Goal: Task Accomplishment & Management: Complete application form

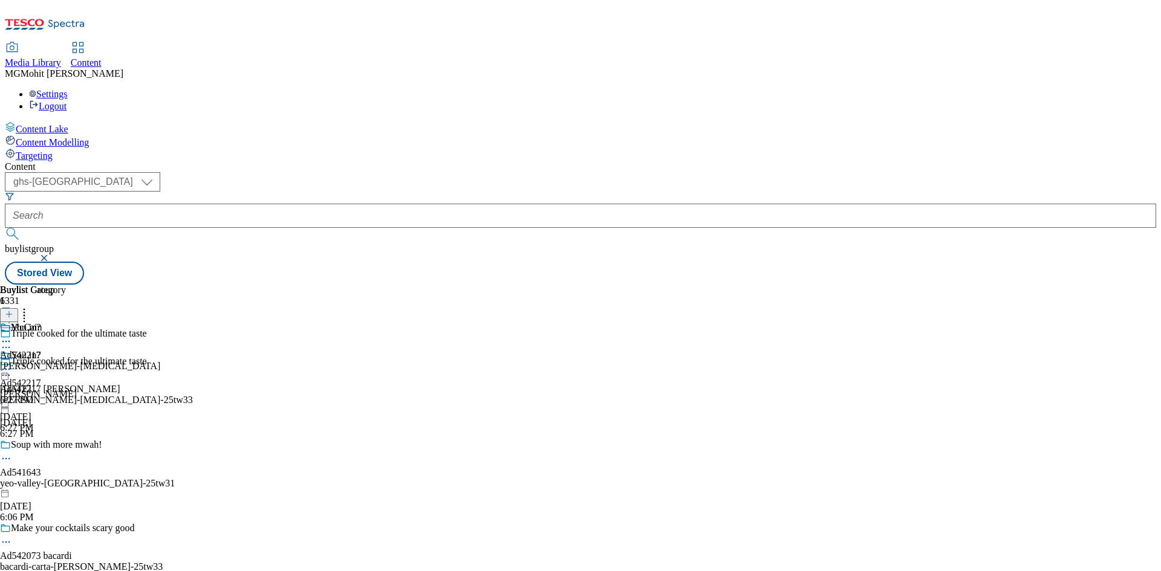
select select "ghs-uk"
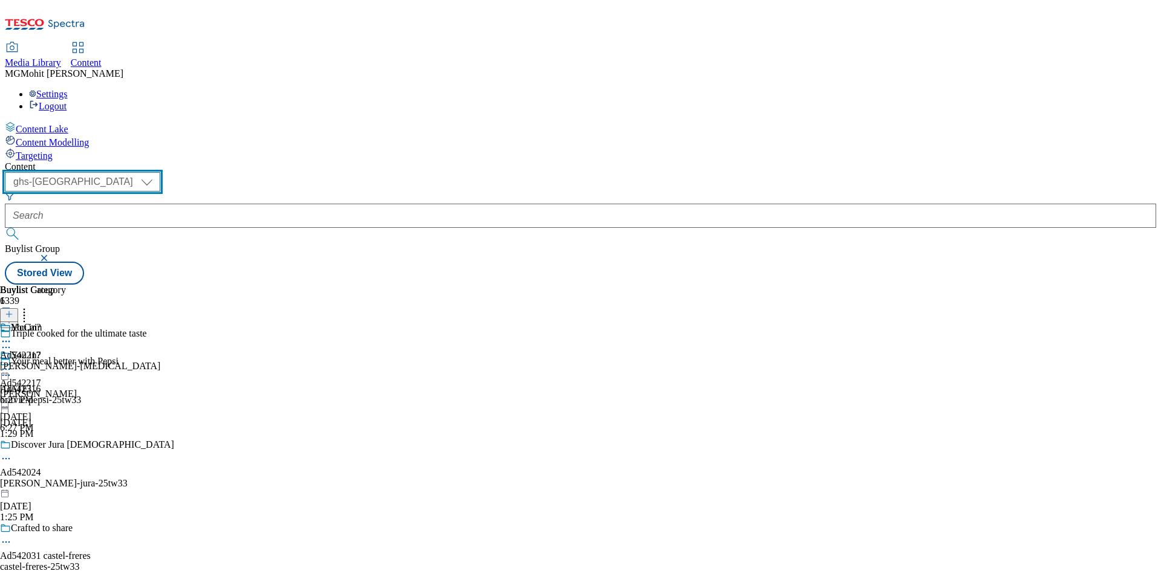
drag, startPoint x: 213, startPoint y: 96, endPoint x: 215, endPoint y: 105, distance: 9.2
click at [160, 172] on select "ghs-roi ghs-uk" at bounding box center [82, 181] width 155 height 19
select select "ghs-roi"
click at [157, 172] on select "ghs-roi ghs-uk" at bounding box center [82, 181] width 155 height 19
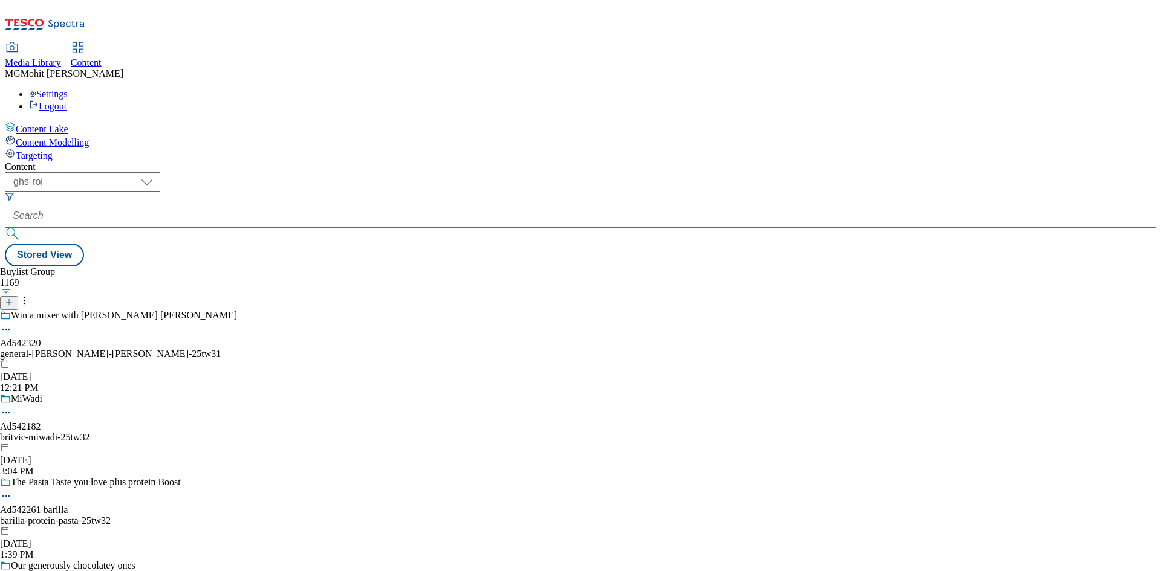
click at [42, 161] on div "Content Lake Content Modelling Targeting" at bounding box center [580, 142] width 1151 height 40
click at [13, 288] on button "button" at bounding box center [6, 291] width 13 height 6
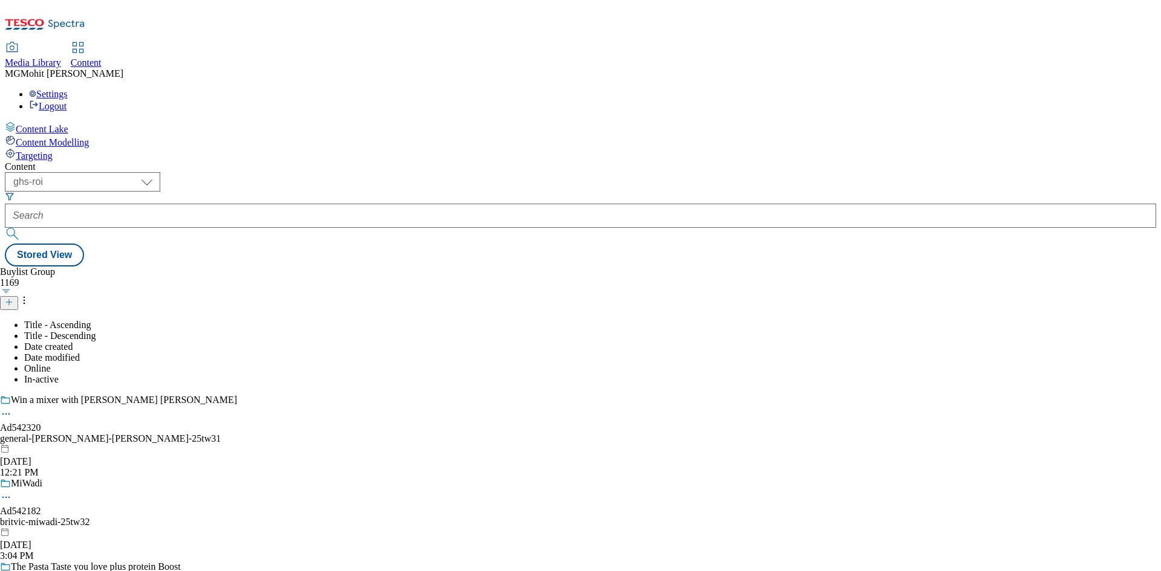
click at [13, 298] on icon at bounding box center [9, 302] width 8 height 8
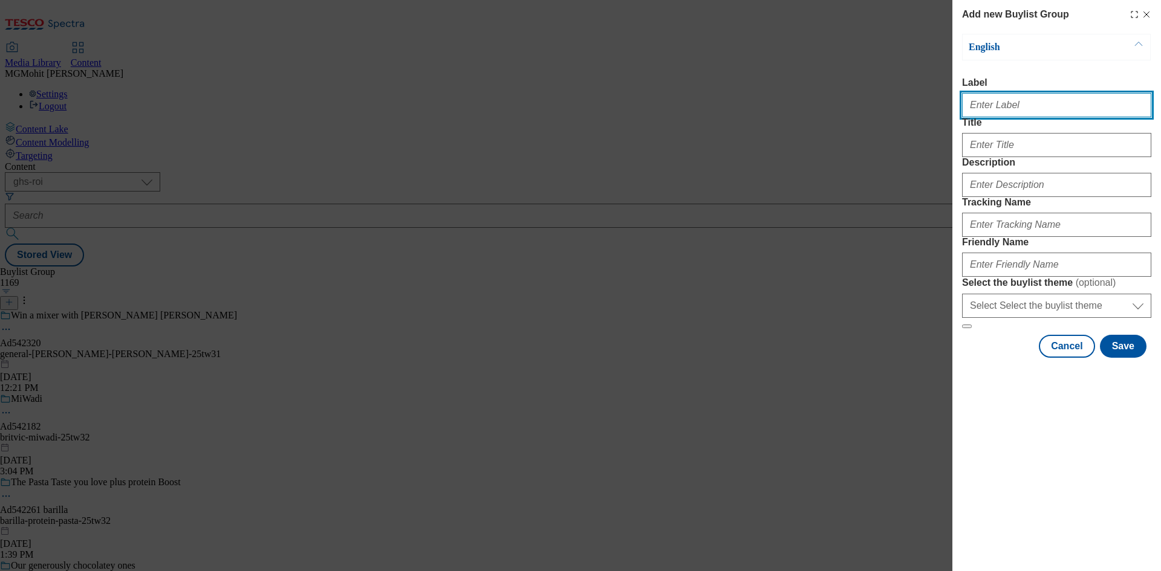
click at [1024, 105] on input "Label" at bounding box center [1056, 105] width 189 height 24
paste input "Ad542063 mediavest-spark-foundry"
type input "Ad542063 mediavest-spark-foundry"
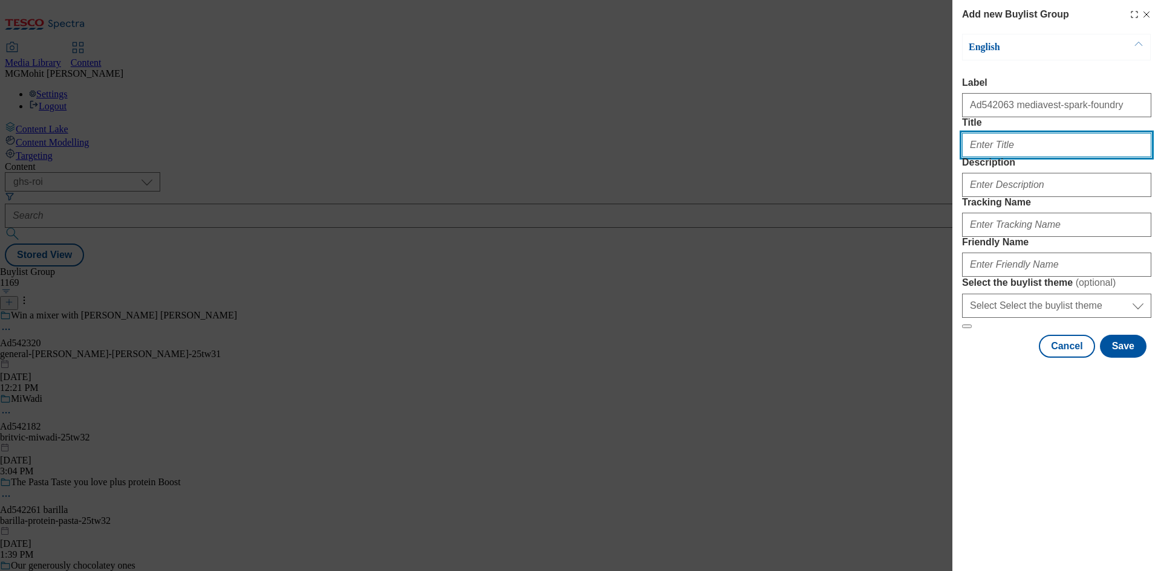
paste input "Your guide to baby health"
type input "Your guide to baby health"
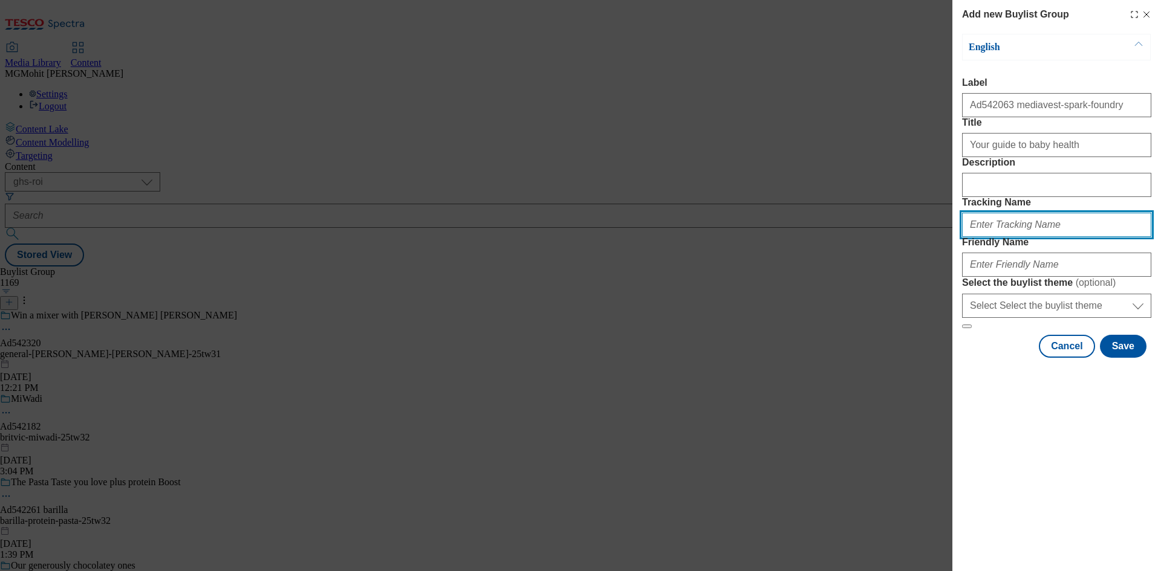
paste input "DH_AD542063"
type input "DH_AD542063"
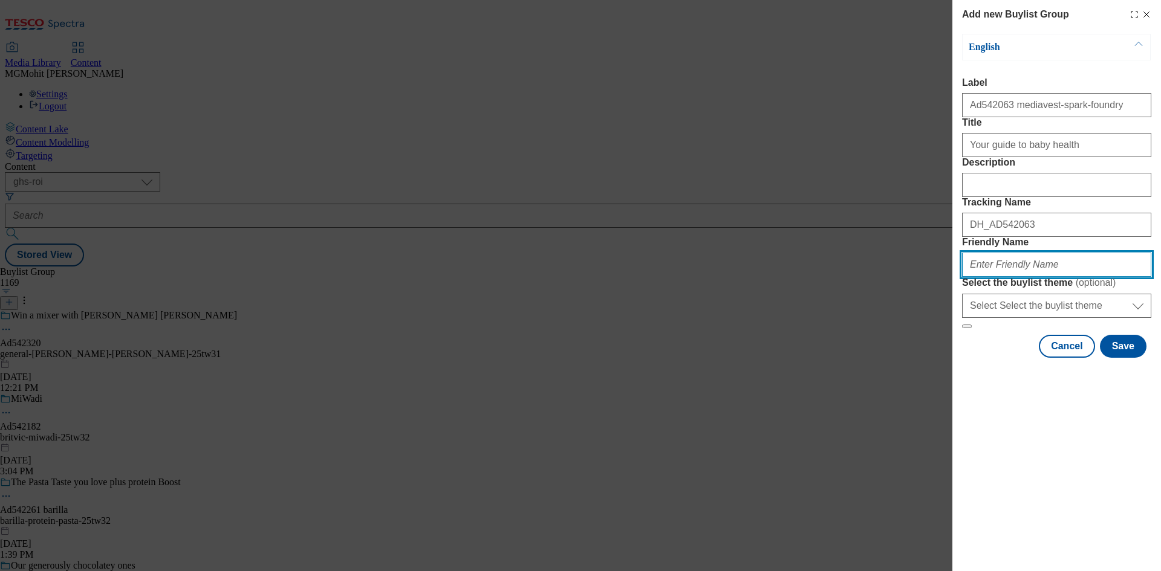
paste input "mediavest-spark-foundry-25tw32"
type input "mediavest-spark-foundry-25tw32"
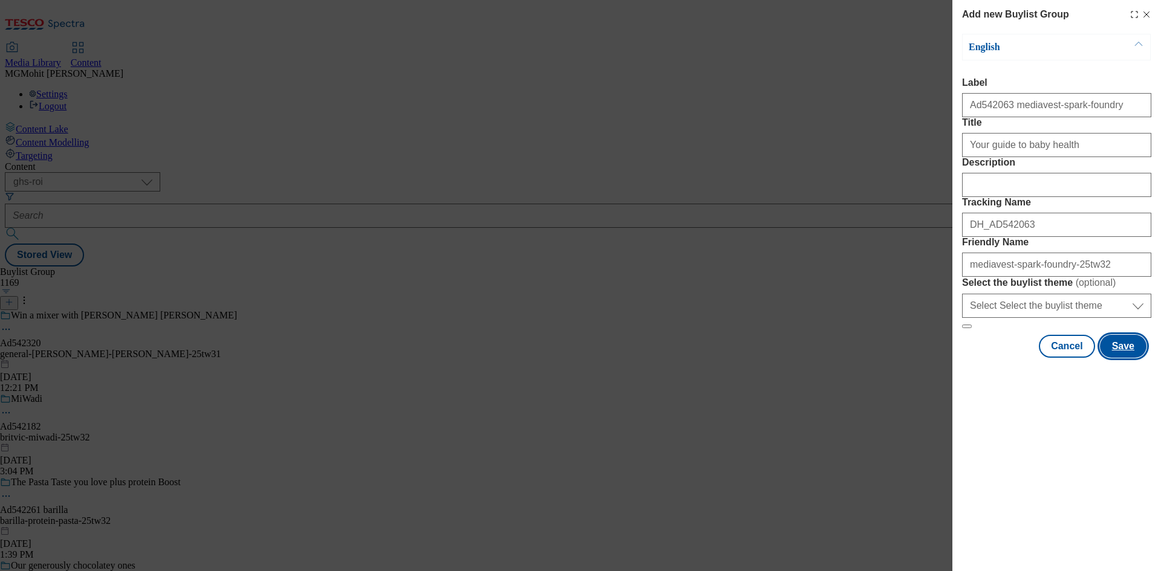
click at [1130, 358] on button "Save" at bounding box center [1123, 346] width 47 height 23
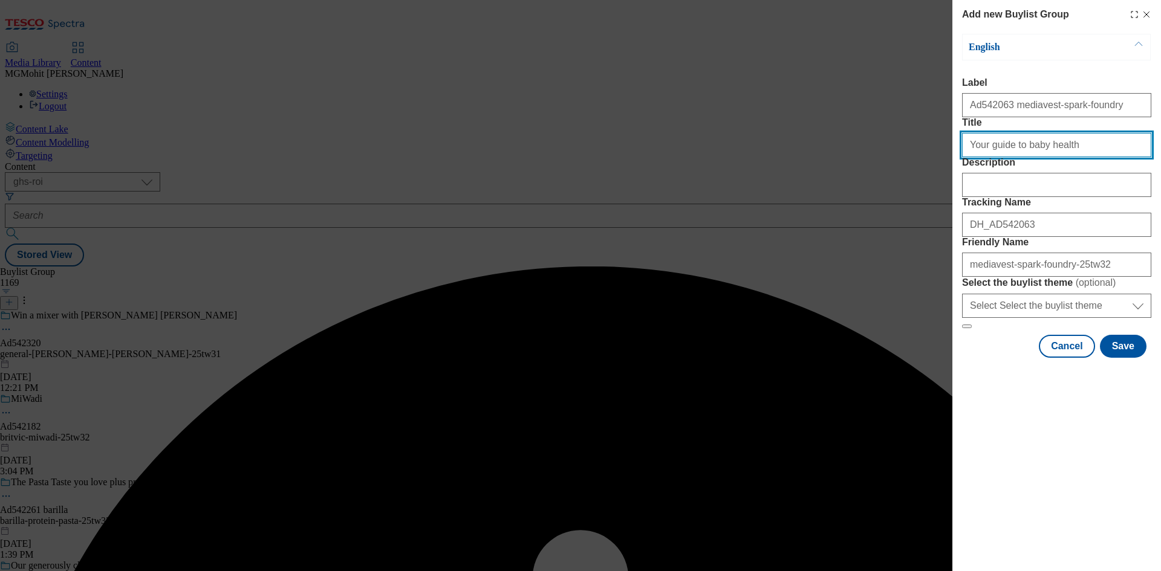
click at [1080, 157] on input "Your guide to baby health" at bounding box center [1056, 145] width 189 height 24
type input "Your guide to baby health"
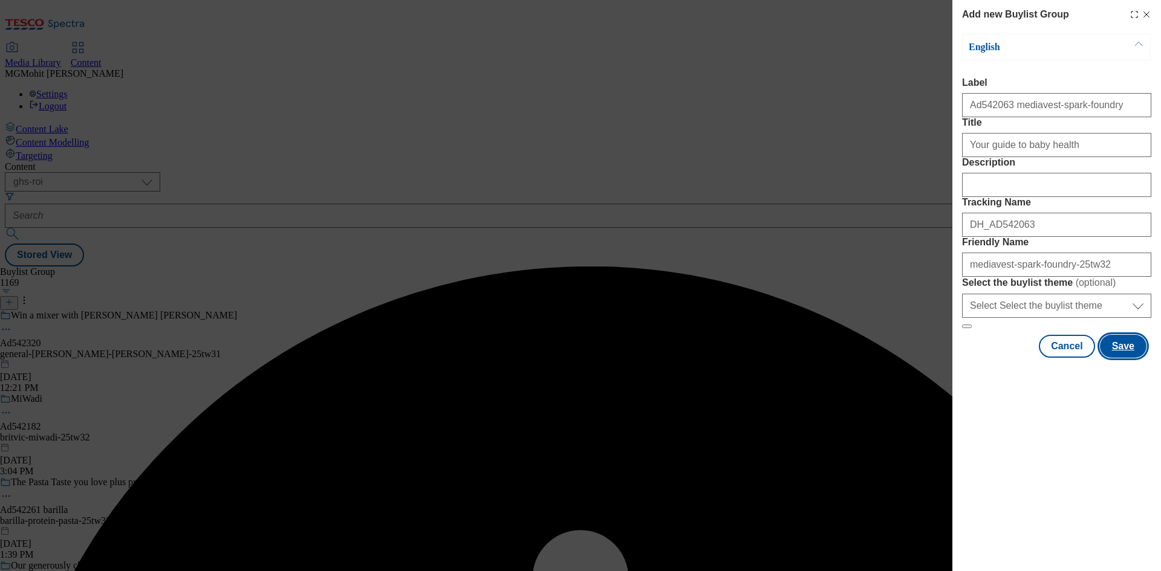
click at [1130, 358] on button "Save" at bounding box center [1123, 346] width 47 height 23
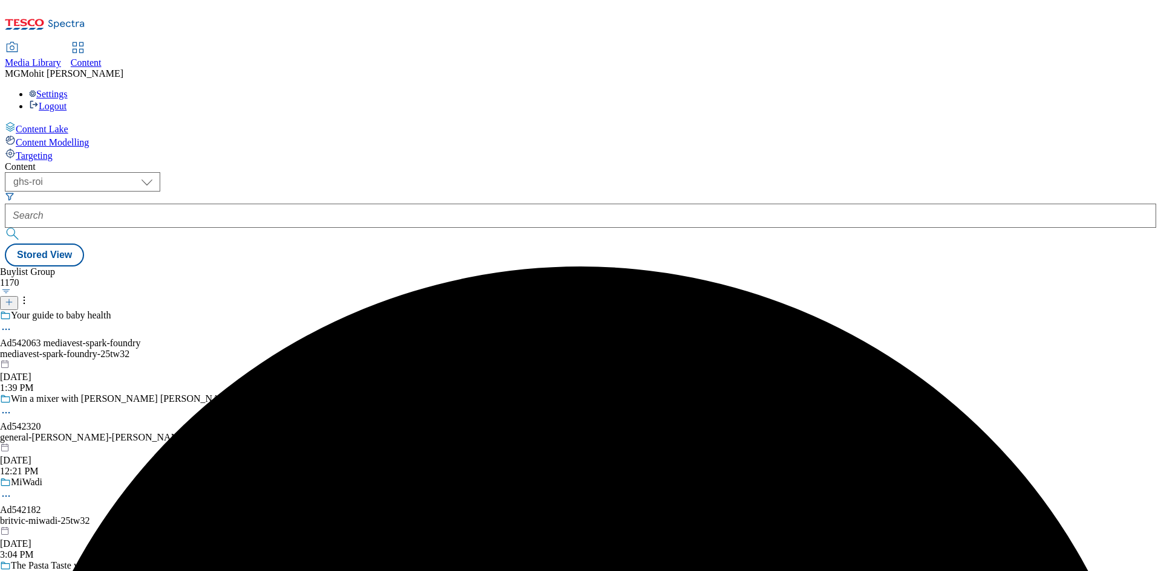
click at [237, 349] on div "mediavest-spark-foundry-25tw32" at bounding box center [118, 354] width 237 height 11
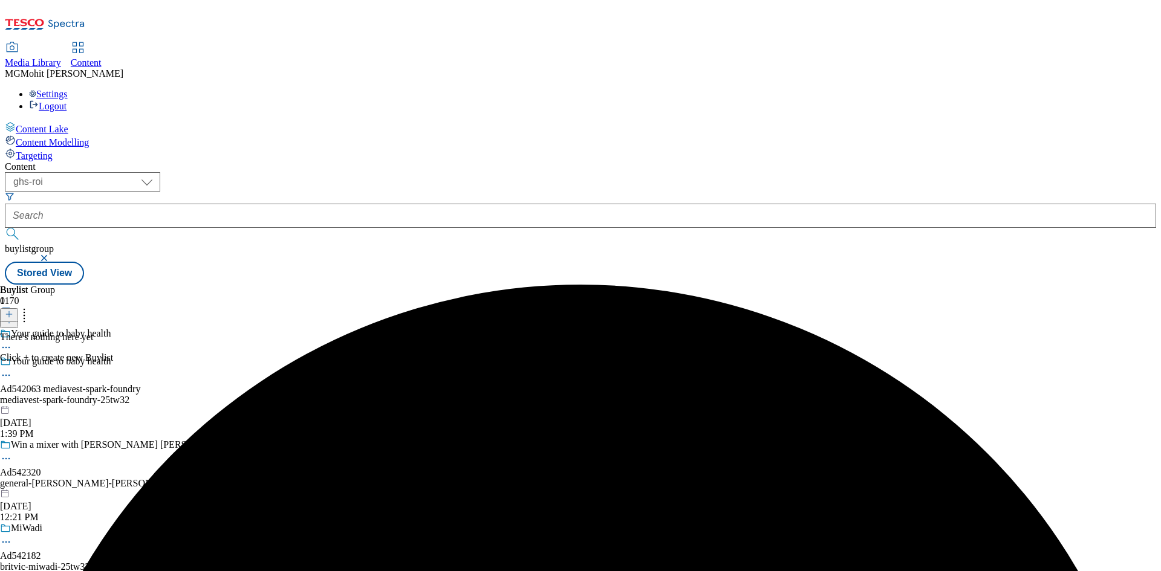
click at [13, 310] on icon at bounding box center [9, 314] width 8 height 8
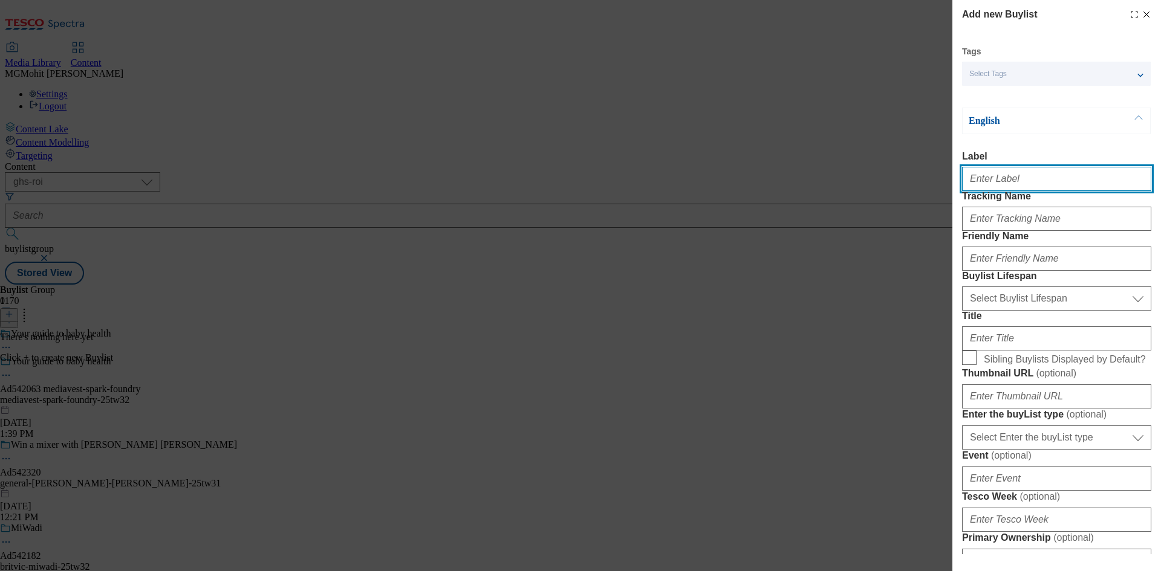
click at [1019, 182] on input "Label" at bounding box center [1056, 179] width 189 height 24
paste input "Ad542063"
type input "Ad542063"
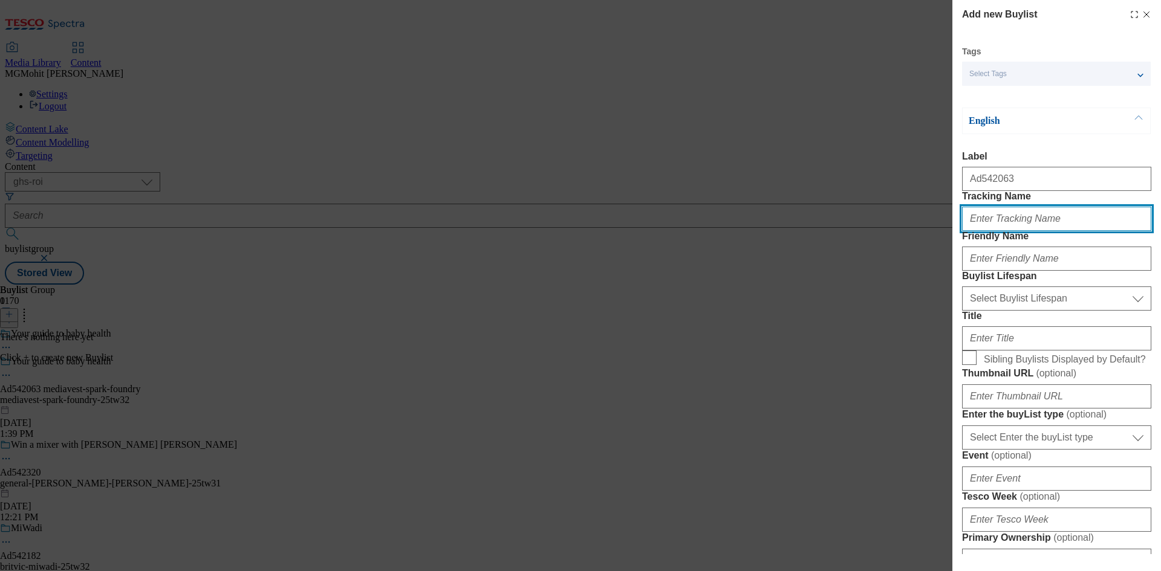
paste input "DH_AD542063"
type input "DH_AD542063"
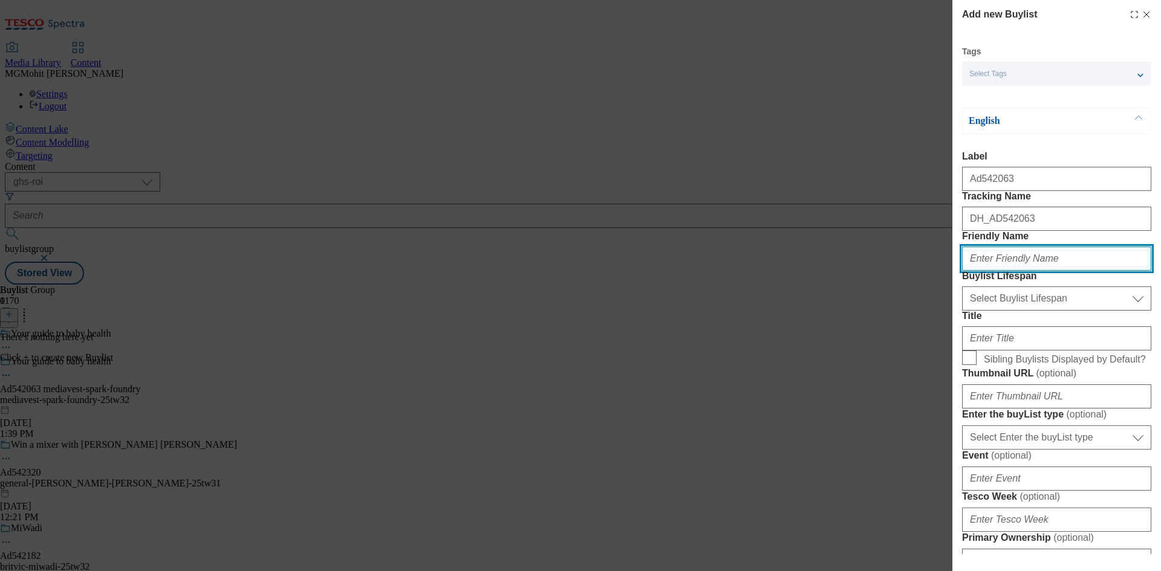
click at [1074, 271] on input "Friendly Name" at bounding box center [1056, 259] width 189 height 24
paste input "mediavest-spark-foundry"
type input "mediavest-spark-foundry"
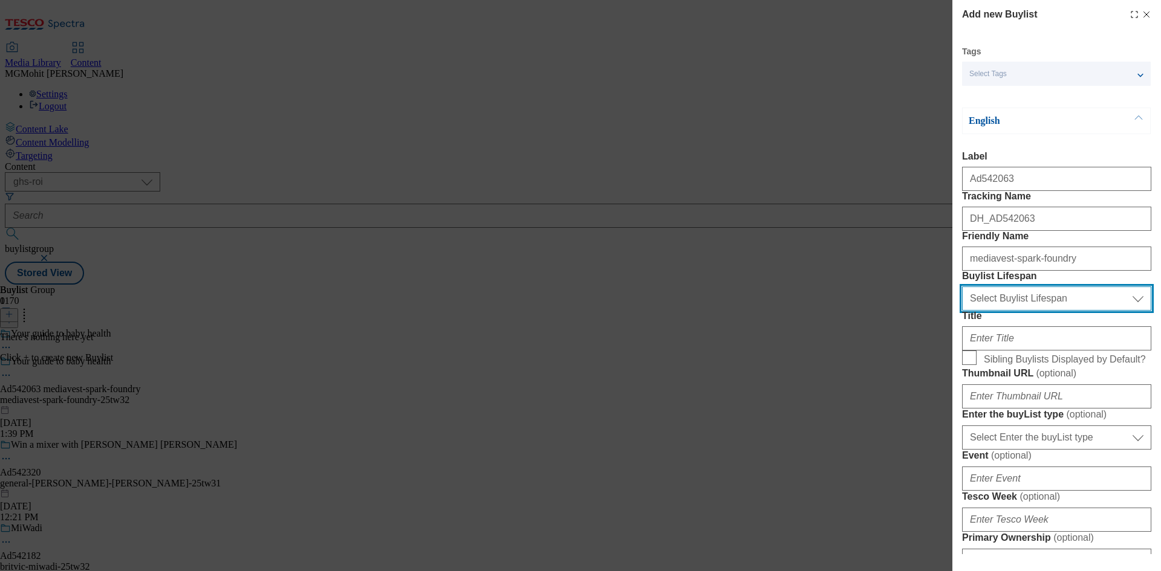
click at [1005, 311] on select "Select Buylist Lifespan evergreen seasonal tactical" at bounding box center [1056, 299] width 189 height 24
select select "tactical"
click at [962, 311] on select "Select Buylist Lifespan evergreen seasonal tactical" at bounding box center [1056, 299] width 189 height 24
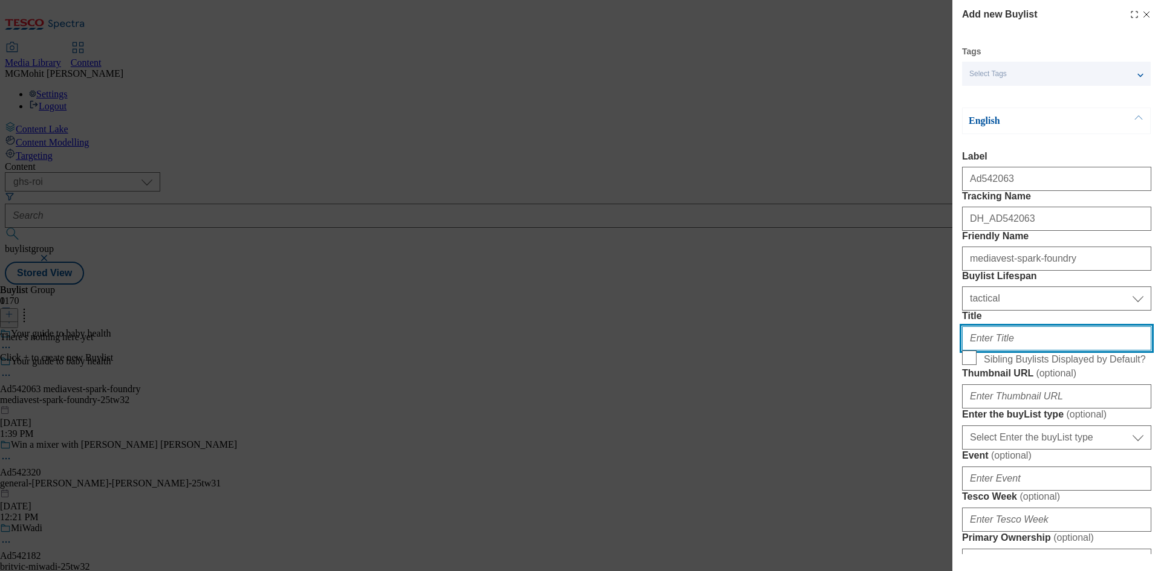
click at [981, 351] on input "Title" at bounding box center [1056, 338] width 189 height 24
drag, startPoint x: 1037, startPoint y: 434, endPoint x: 1025, endPoint y: 430, distance: 12.6
click at [1037, 351] on input "Title" at bounding box center [1056, 338] width 189 height 24
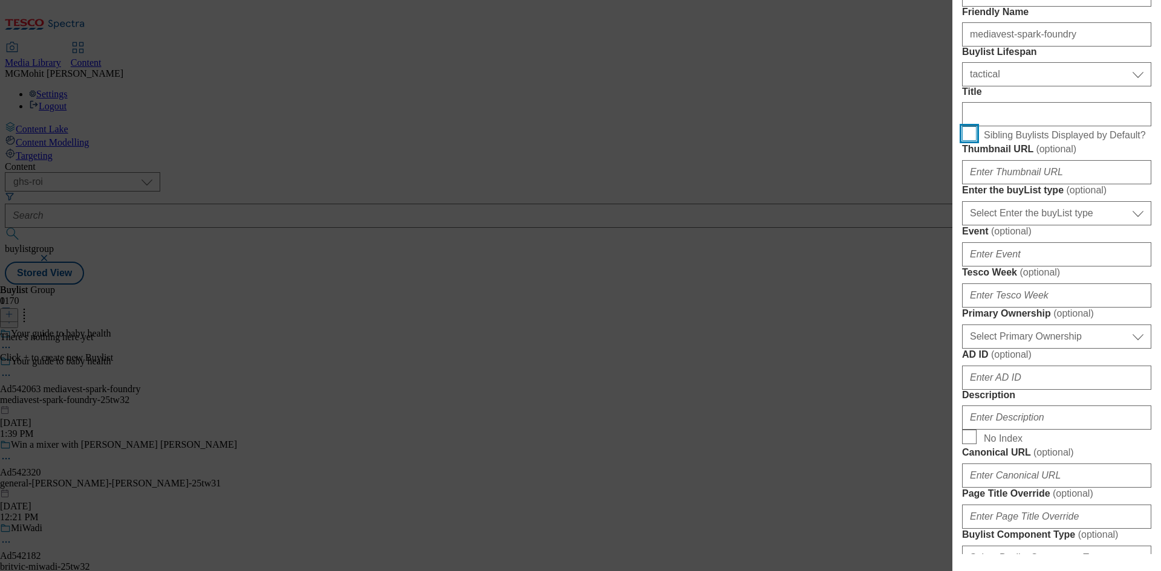
scroll to position [302, 0]
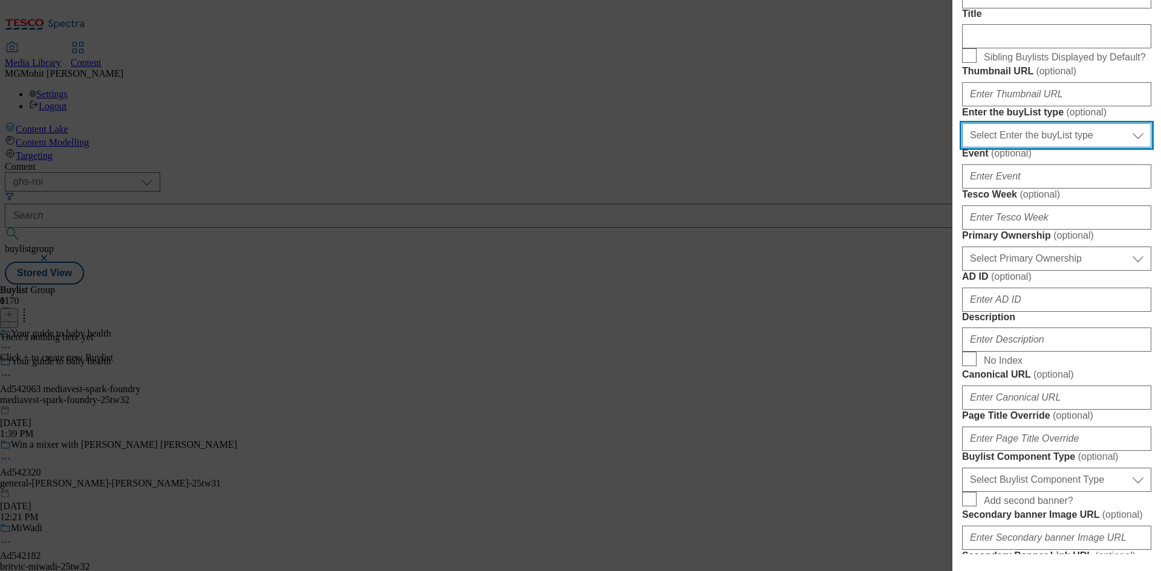
click at [1013, 148] on select "Select Enter the buyList type event supplier funded long term >4 weeks supplier…" at bounding box center [1056, 135] width 189 height 24
select select "supplier funded short term 1-3 weeks"
click at [962, 148] on select "Select Enter the buyList type event supplier funded long term >4 weeks supplier…" at bounding box center [1056, 135] width 189 height 24
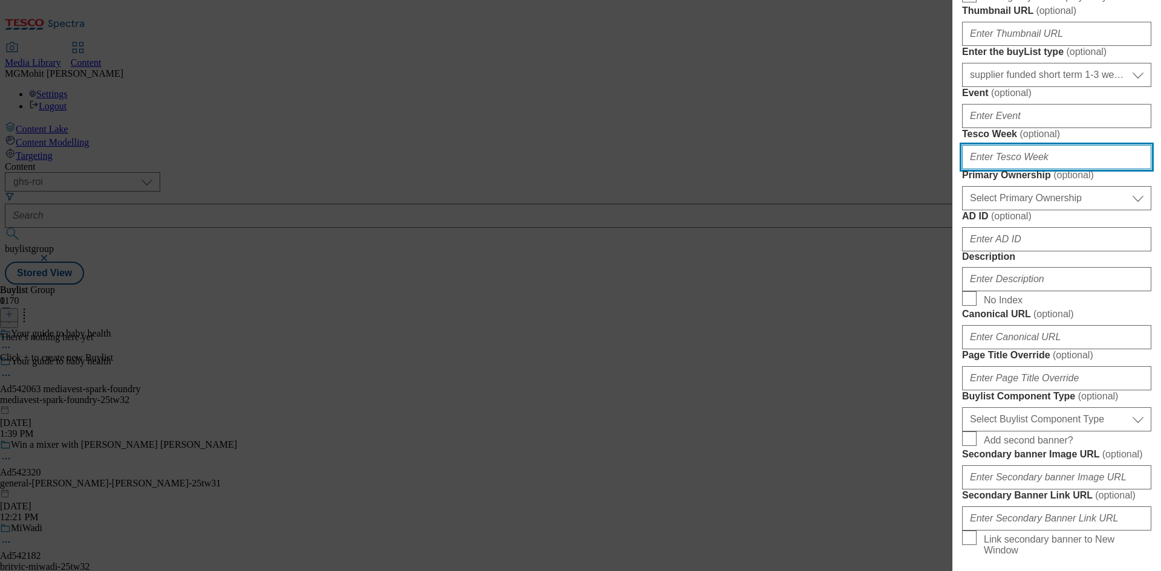
click at [984, 169] on input "Tesco Week ( optional )" at bounding box center [1056, 157] width 189 height 24
type input "32"
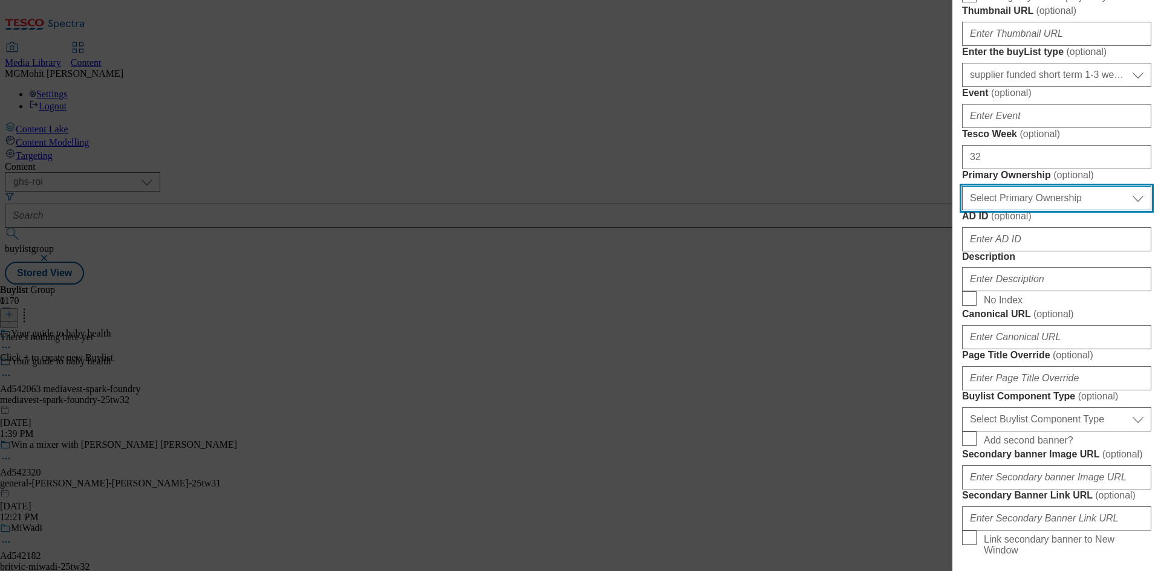
scroll to position [544, 0]
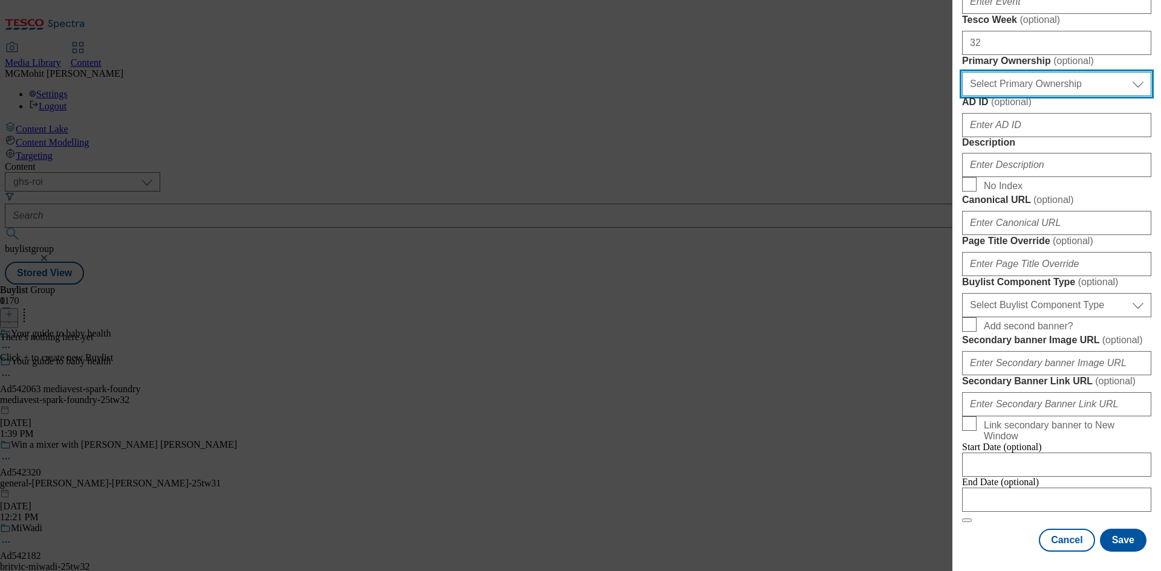
click at [1010, 96] on select "Select Primary Ownership tesco dunnhumby" at bounding box center [1056, 84] width 189 height 24
select select "dunnhumby"
click at [962, 96] on select "Select Primary Ownership tesco dunnhumby" at bounding box center [1056, 84] width 189 height 24
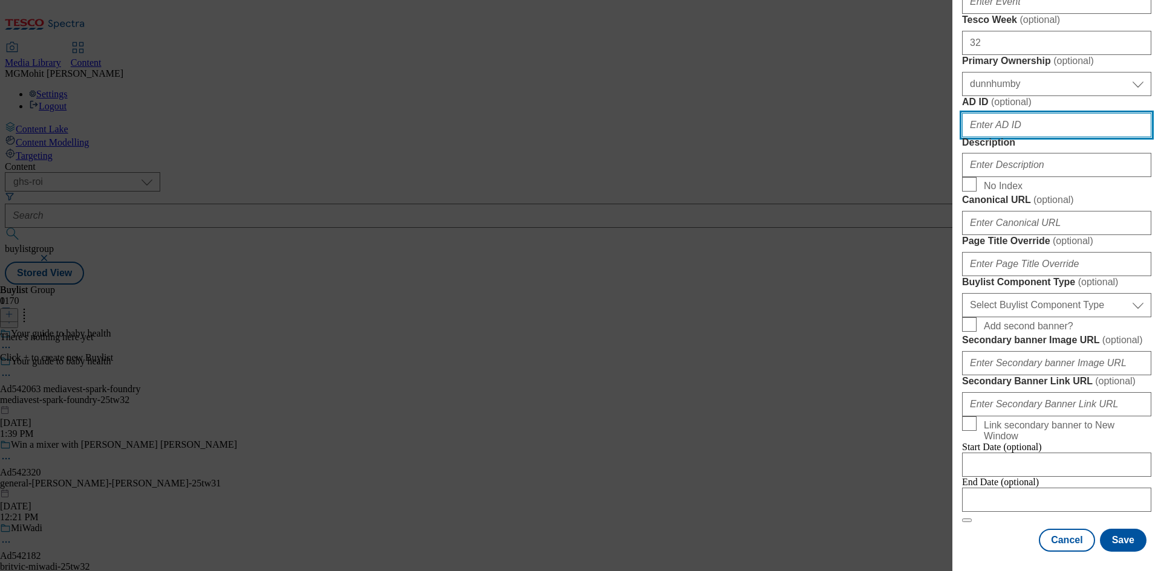
click at [987, 137] on input "AD ID ( optional )" at bounding box center [1056, 125] width 189 height 24
paste input "542063"
type input "542063"
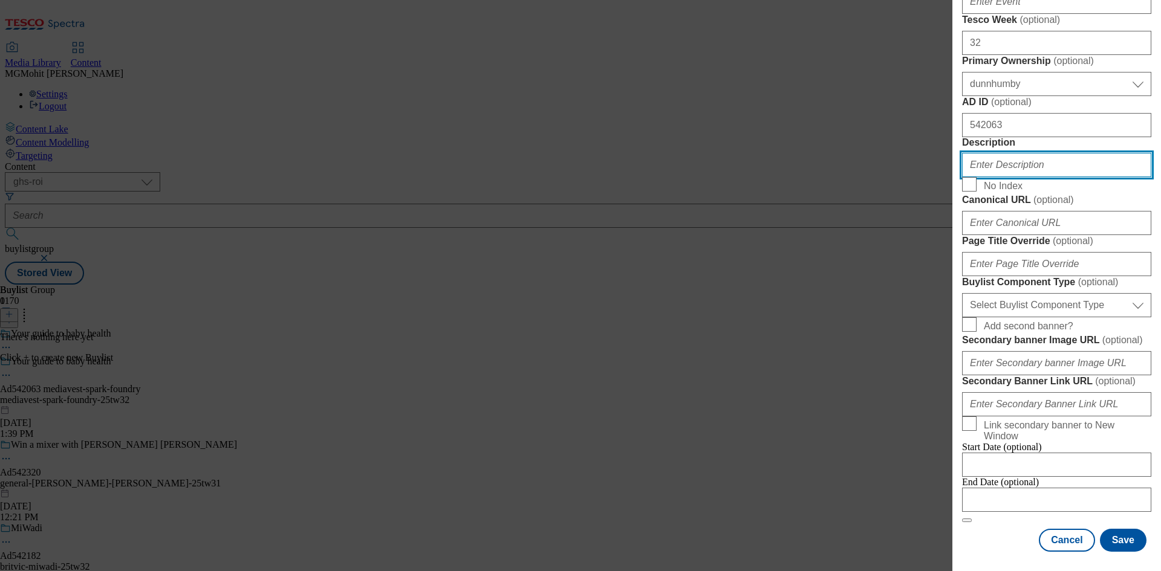
click at [997, 177] on input "Description" at bounding box center [1056, 165] width 189 height 24
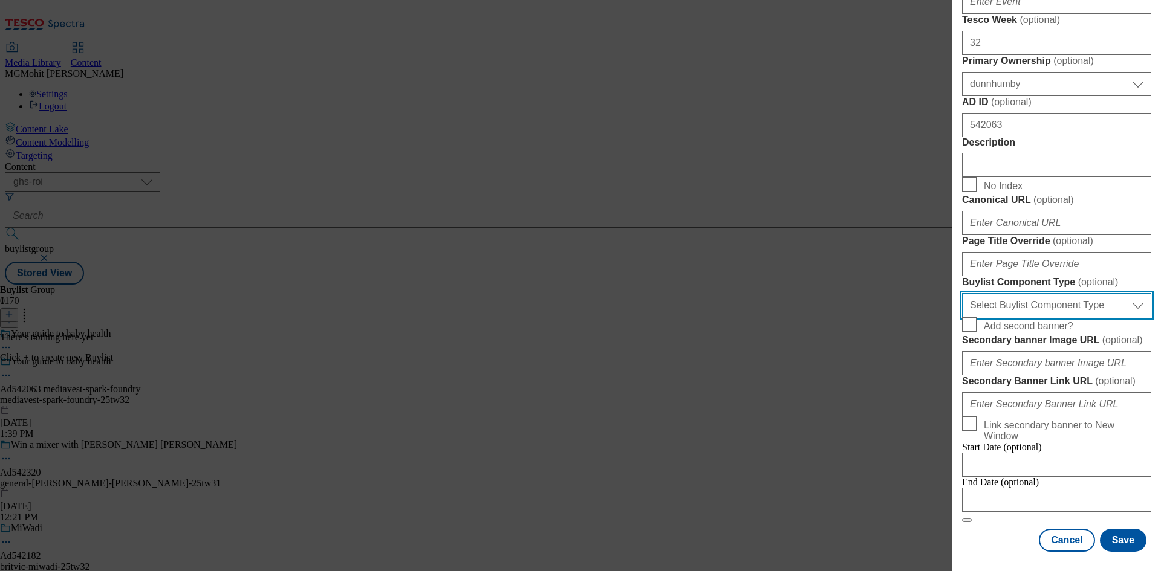
click at [993, 317] on select "Select Buylist Component Type Banner Competition Header Meal" at bounding box center [1056, 305] width 189 height 24
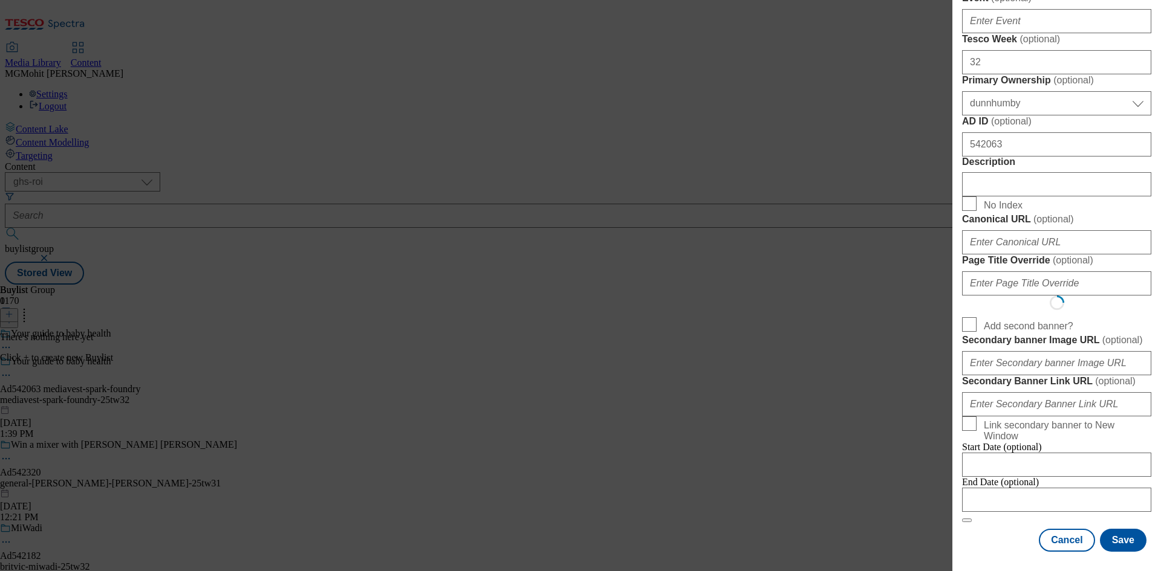
scroll to position [0, 0]
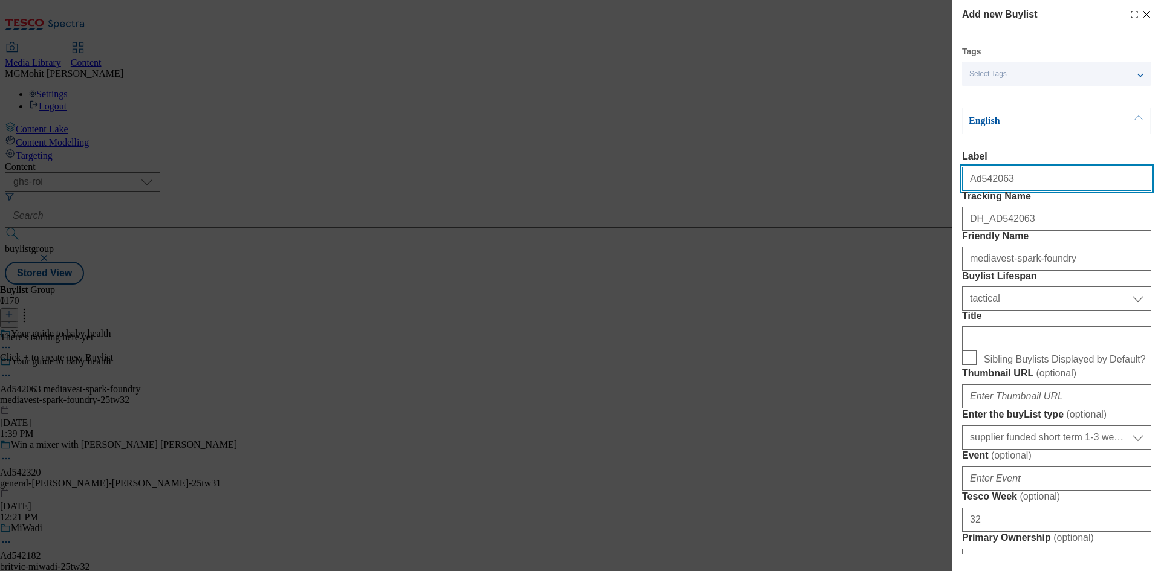
select select "Banner"
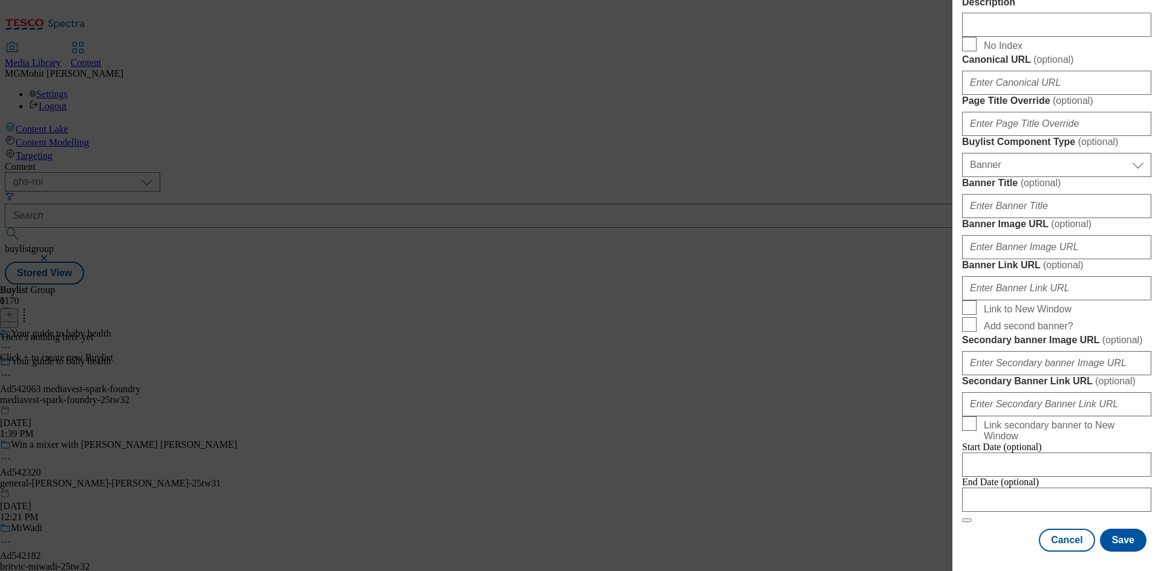
scroll to position [1134, 0]
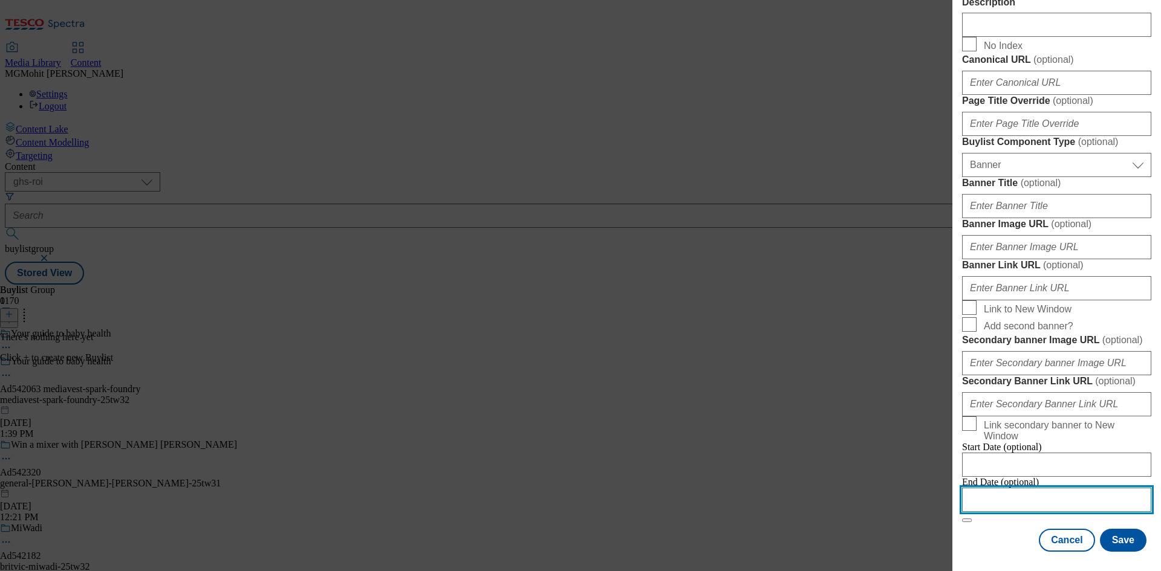
click at [1005, 492] on input "Modal" at bounding box center [1056, 500] width 189 height 24
select select "2025"
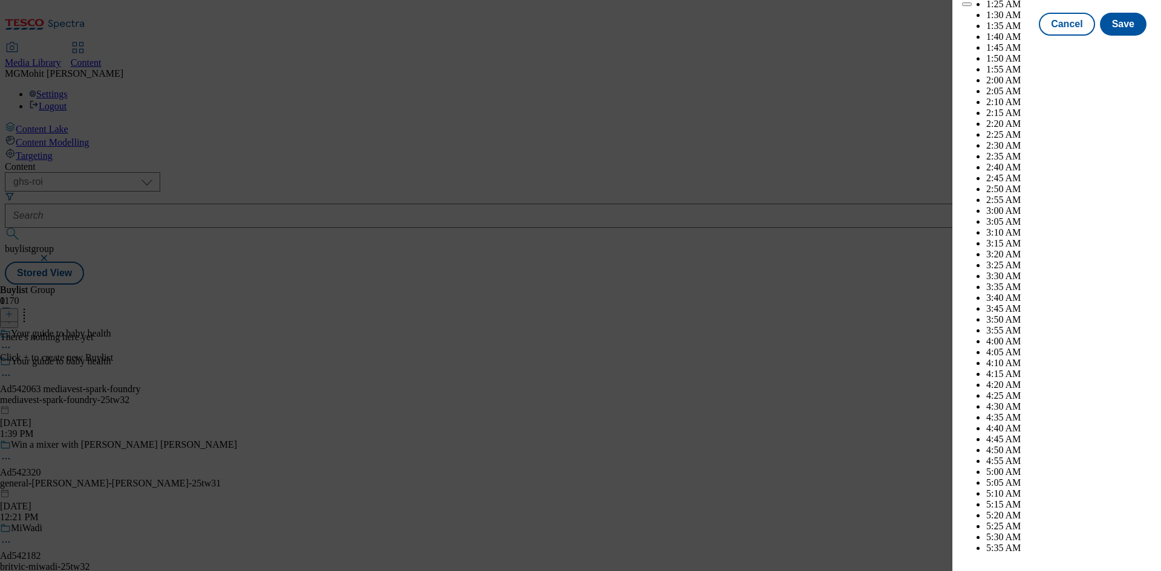
scroll to position [3658, 0]
select select "December"
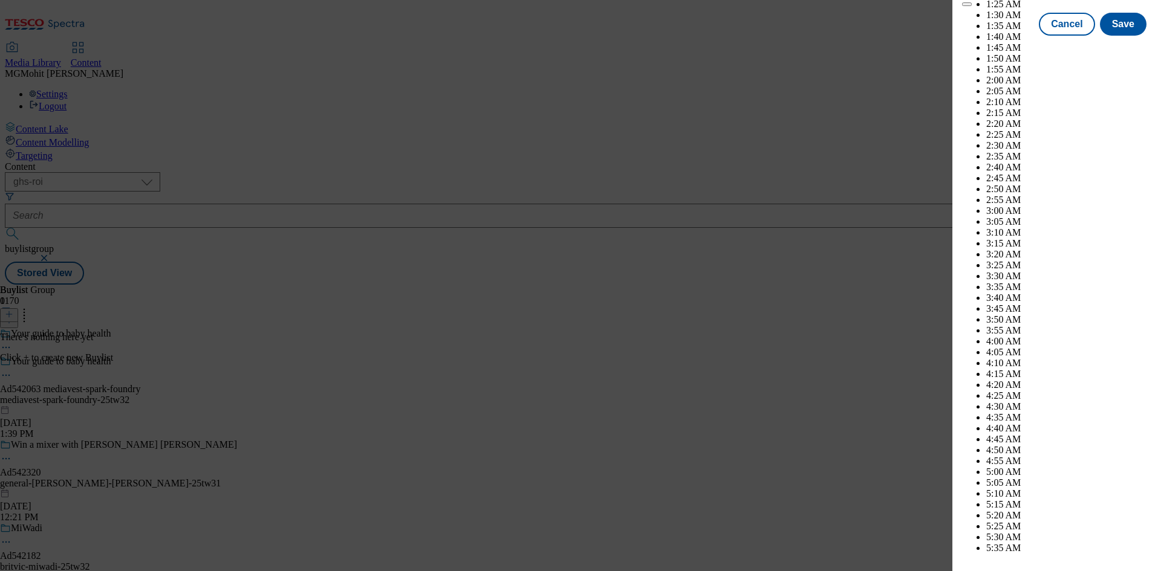
click at [1112, 47] on button "Save" at bounding box center [1123, 35] width 47 height 23
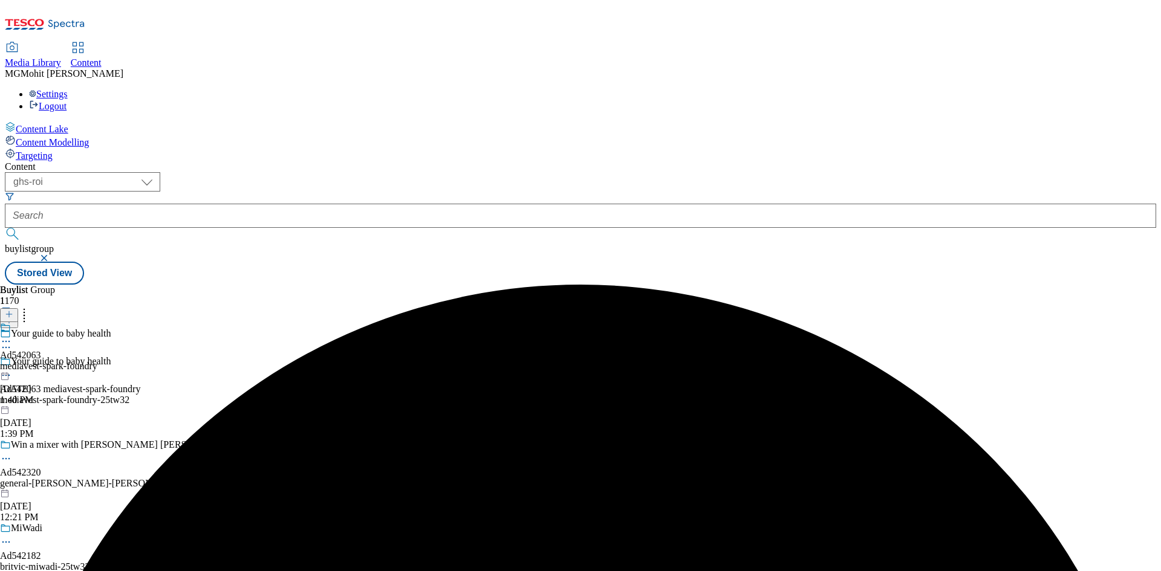
click at [97, 361] on div "mediavest-spark-foundry" at bounding box center [48, 366] width 97 height 11
click at [13, 310] on icon at bounding box center [9, 314] width 8 height 8
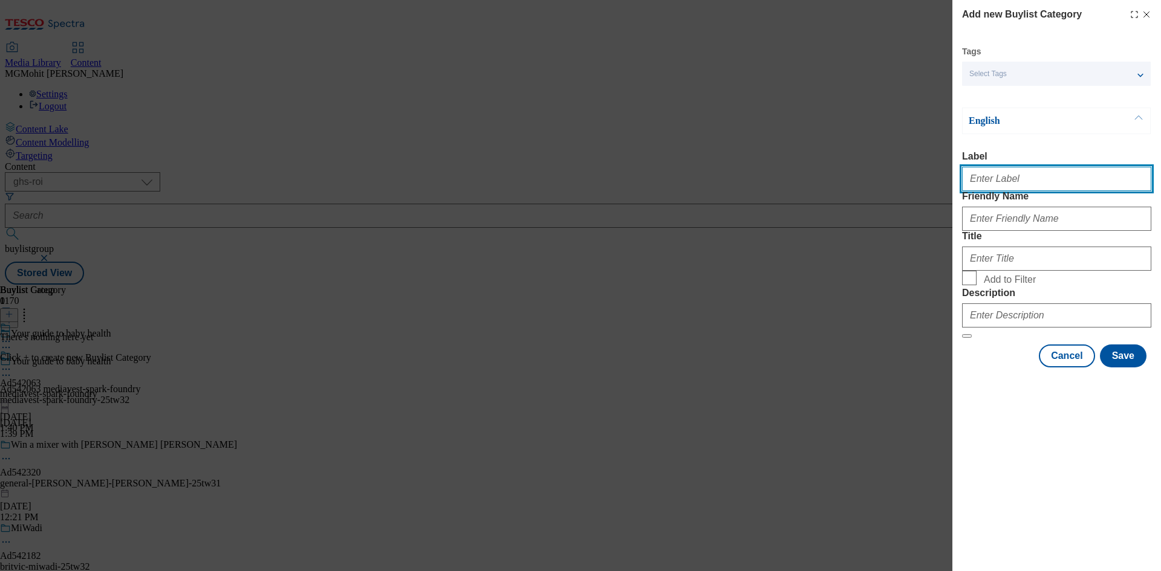
click at [980, 184] on input "Label" at bounding box center [1056, 179] width 189 height 24
paste input "Ad542063"
type input "Ad542063"
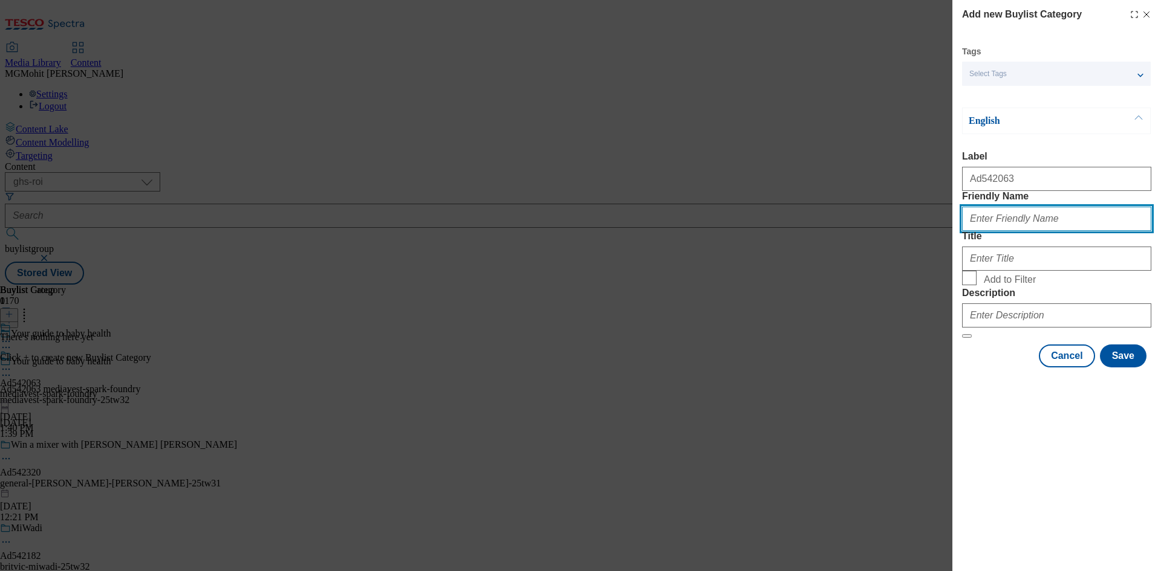
paste input "mediavest-spark-foundry"
type input "mediavest-spark-foundry-my-child"
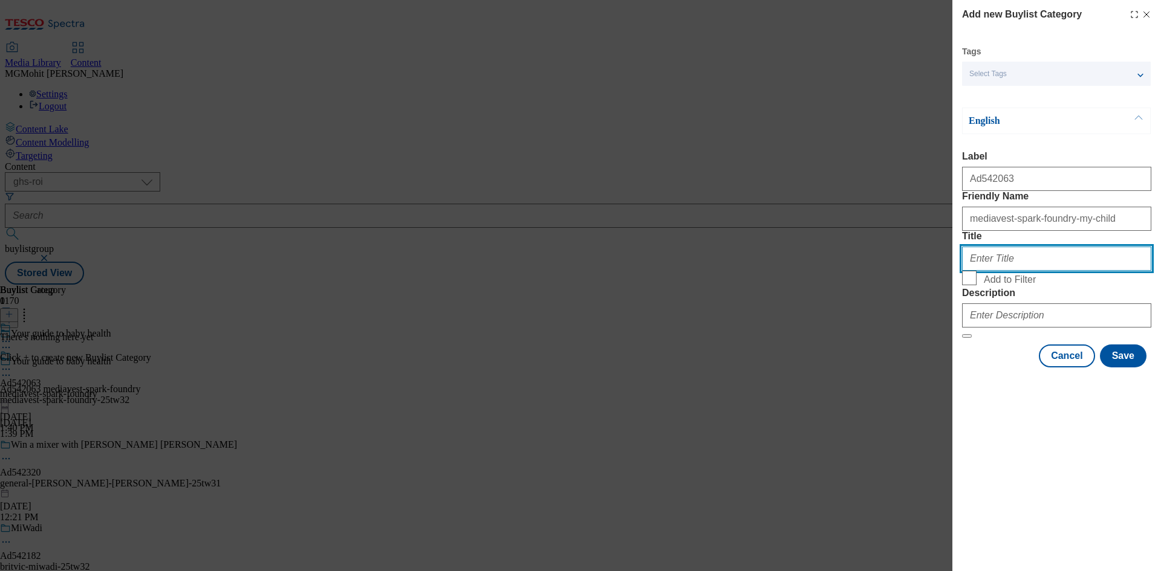
click at [1051, 271] on input "Title" at bounding box center [1056, 259] width 189 height 24
paste input "Mediavest LTD T/A Spark Foundry"
type input "Mediavest LTD T/A Spark Foundry"
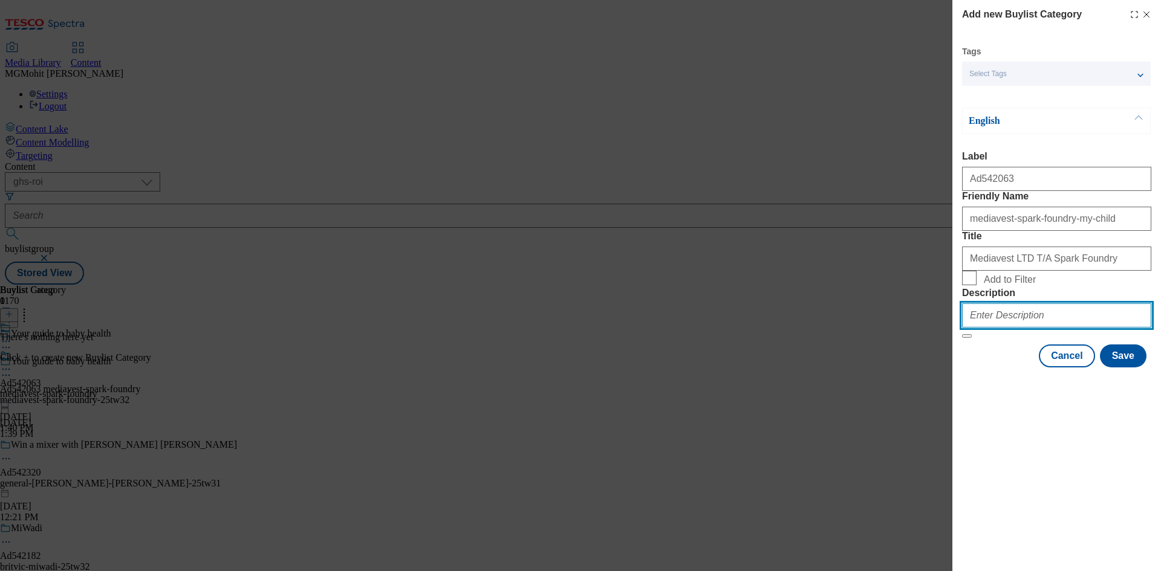
click at [1042, 328] on input "Description" at bounding box center [1056, 316] width 189 height 24
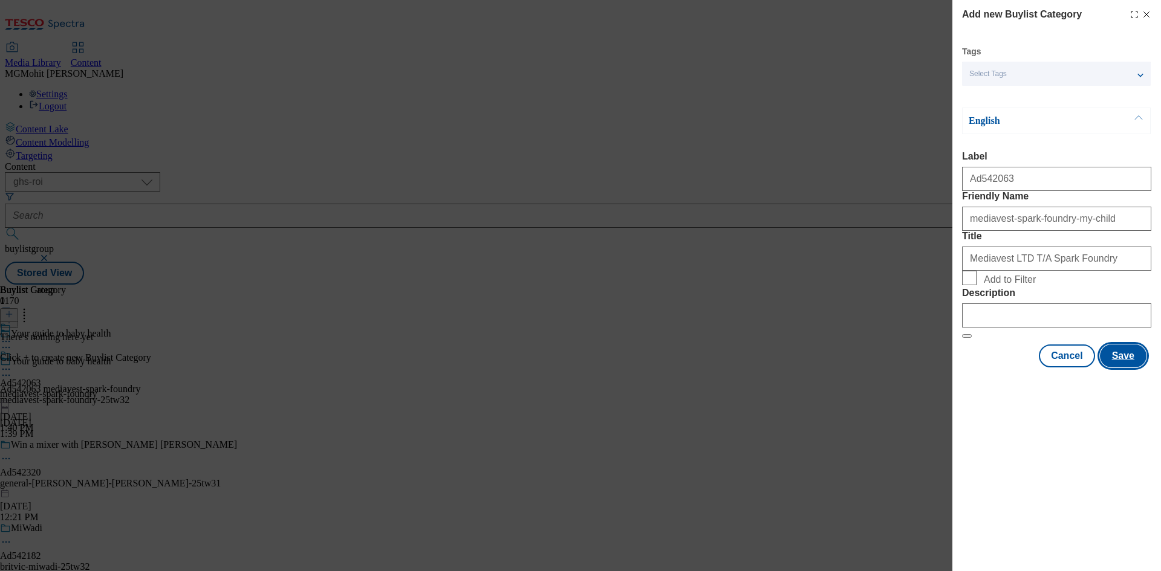
click at [1133, 368] on button "Save" at bounding box center [1123, 356] width 47 height 23
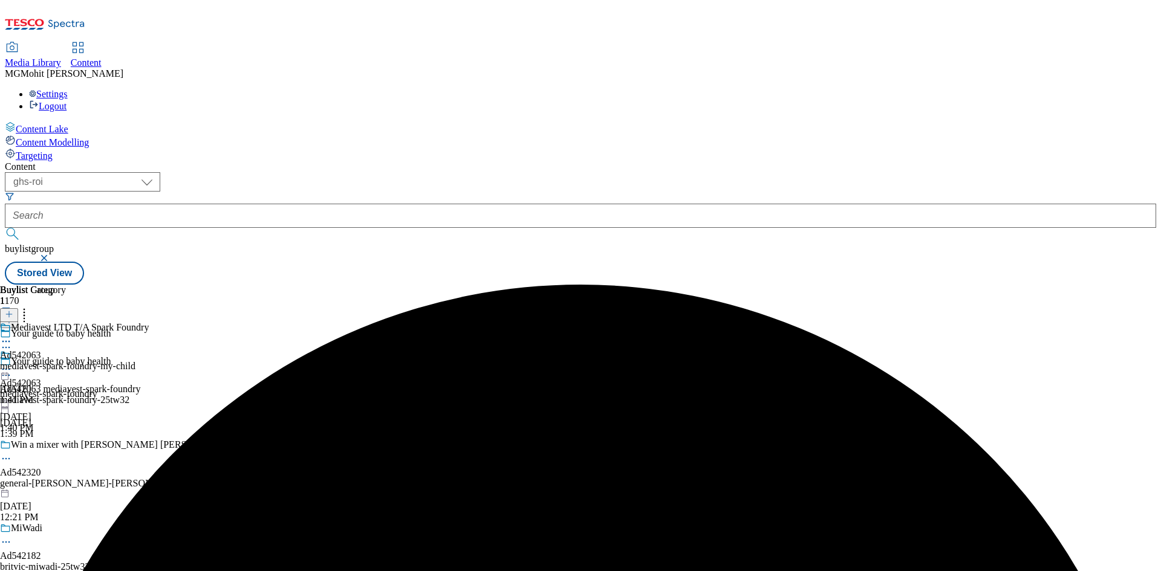
click at [12, 369] on icon at bounding box center [6, 375] width 12 height 12
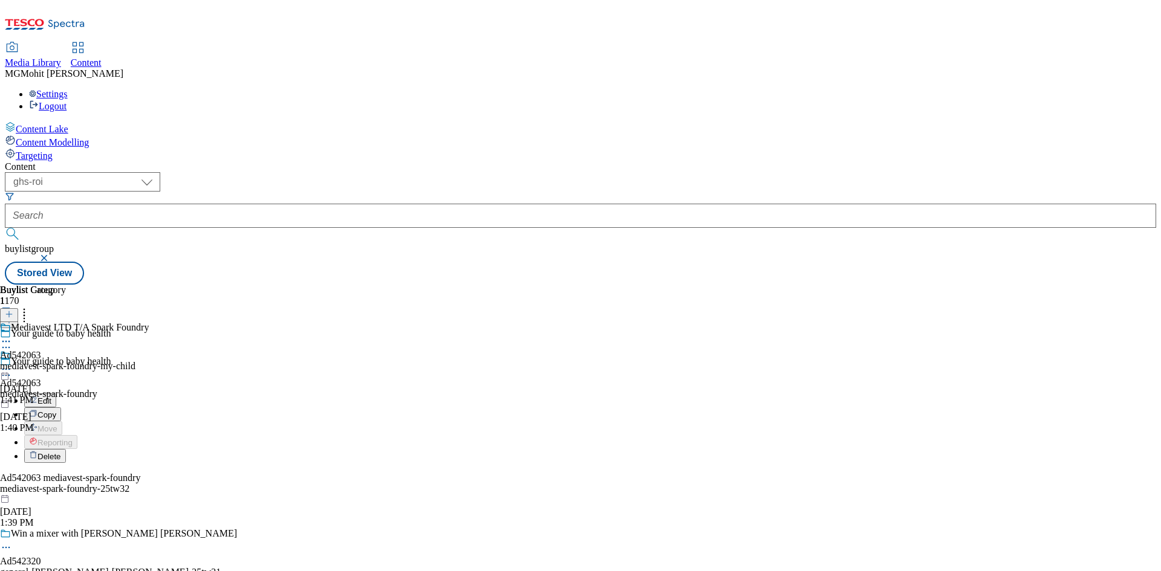
click at [51, 397] on span "Edit" at bounding box center [44, 401] width 14 height 9
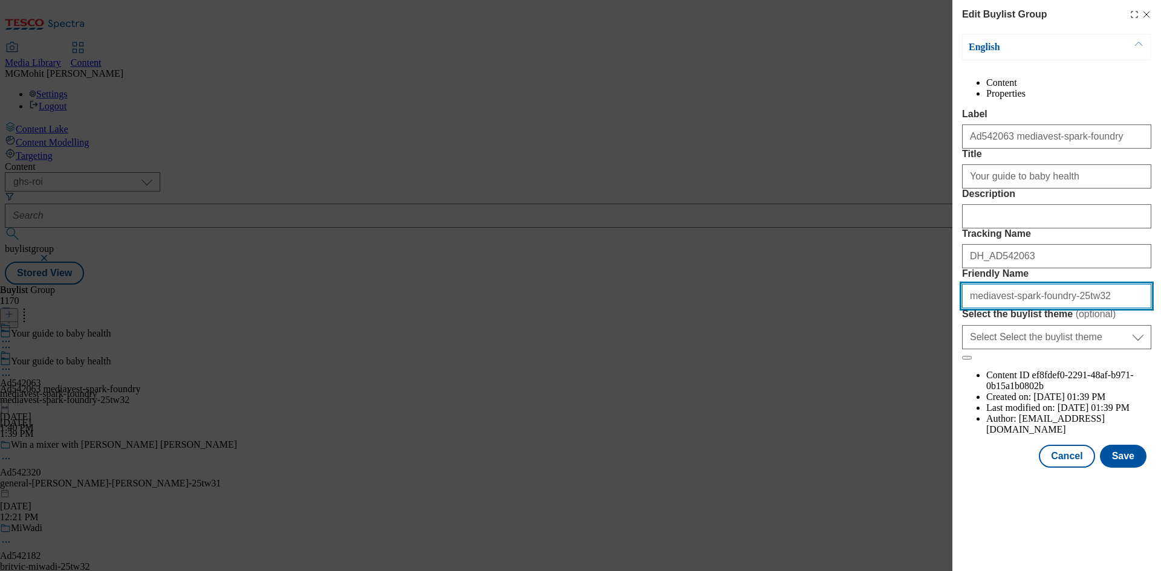
click at [1060, 308] on input "mediavest-spark-foundry-25tw32" at bounding box center [1056, 296] width 189 height 24
type input "mediavest-spark-foundry-my-child-25tw32"
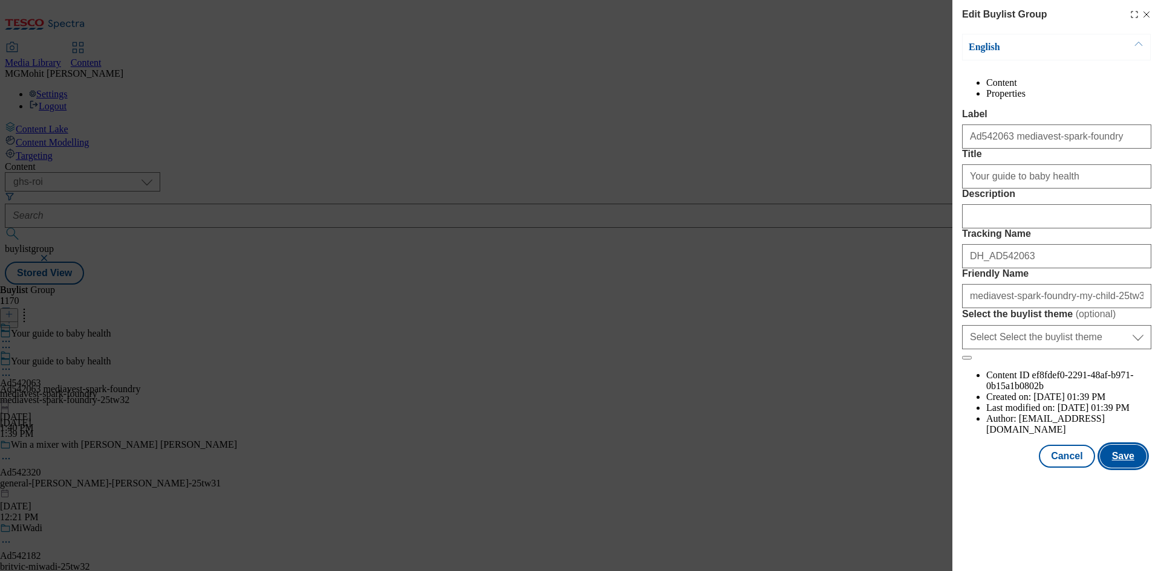
click at [1121, 468] on button "Save" at bounding box center [1123, 456] width 47 height 23
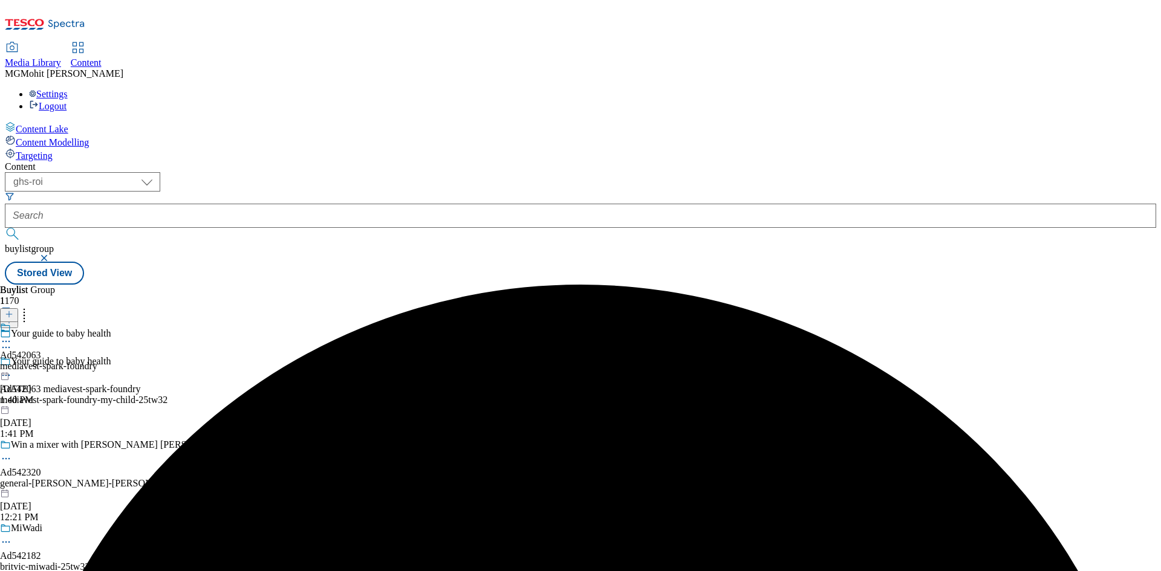
click at [97, 361] on div "mediavest-spark-foundry" at bounding box center [48, 366] width 97 height 11
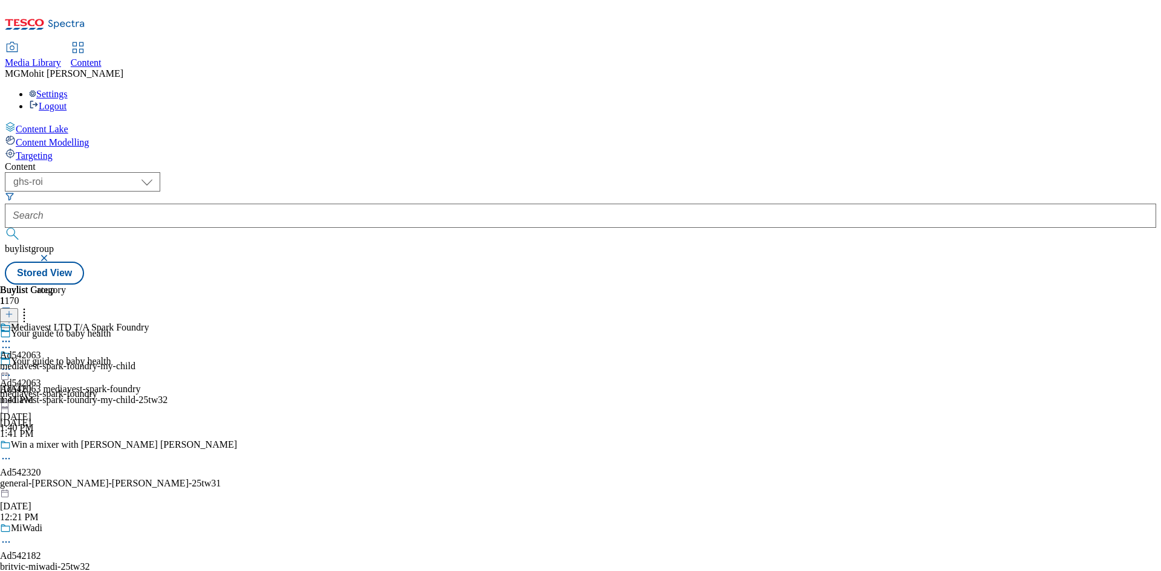
click at [149, 361] on div "mediavest-spark-foundry-my-child" at bounding box center [74, 366] width 149 height 11
